Goal: Task Accomplishment & Management: Manage account settings

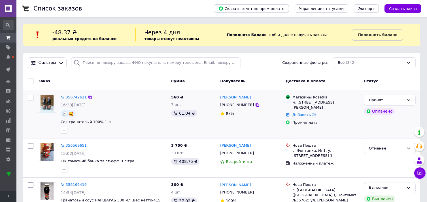
click at [45, 103] on img at bounding box center [47, 104] width 13 height 18
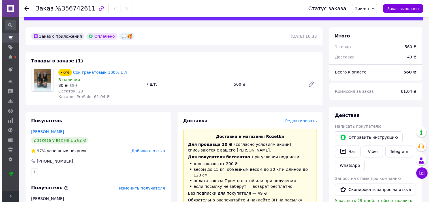
scroll to position [42, 0]
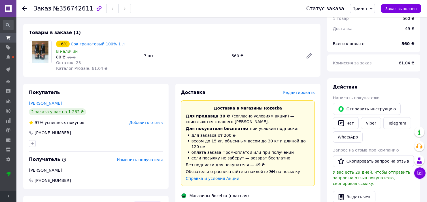
click at [302, 92] on span "Редактировать" at bounding box center [299, 92] width 32 height 5
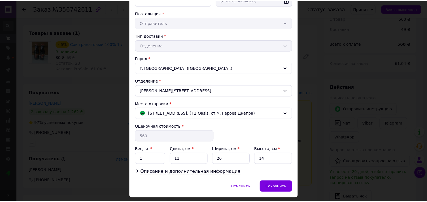
scroll to position [115, 0]
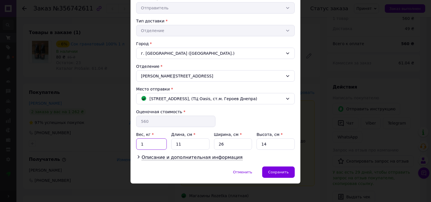
click at [146, 143] on input "1" at bounding box center [151, 143] width 31 height 11
type input "10"
click at [184, 143] on input "11" at bounding box center [190, 143] width 38 height 11
type input "1"
type input "38"
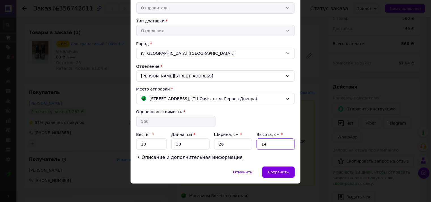
click at [265, 143] on input "14" at bounding box center [276, 143] width 38 height 11
type input "1"
type input "28"
click at [277, 170] on span "Сохранить" at bounding box center [278, 172] width 21 height 4
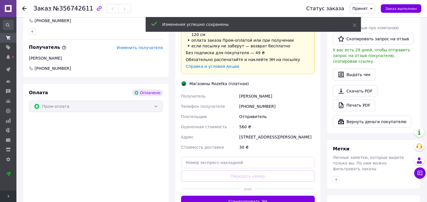
scroll to position [184, 0]
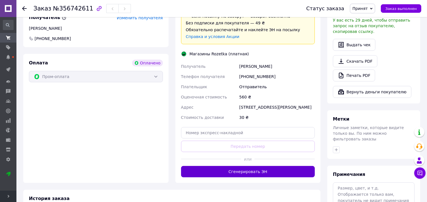
click at [260, 171] on button "Сгенерировать ЭН" at bounding box center [248, 171] width 134 height 11
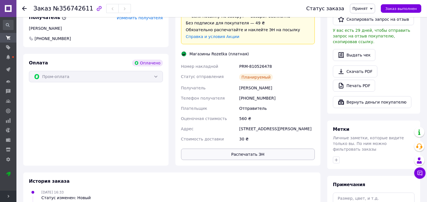
click at [258, 156] on button "Распечатать ЭН" at bounding box center [248, 153] width 134 height 11
